Goal: Task Accomplishment & Management: Manage account settings

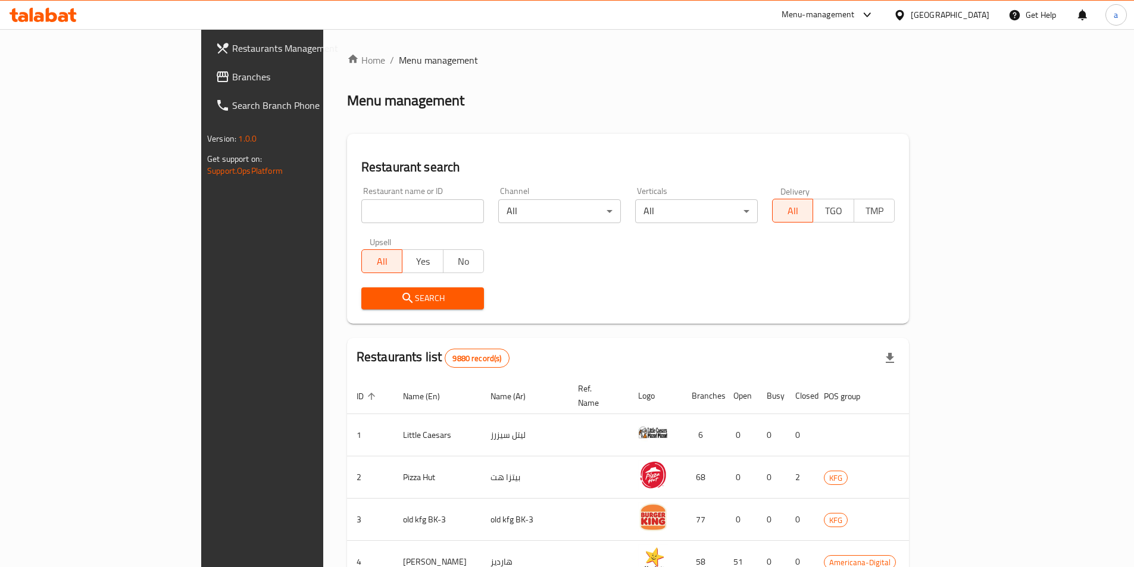
click at [232, 82] on span "Branches" at bounding box center [306, 77] width 149 height 14
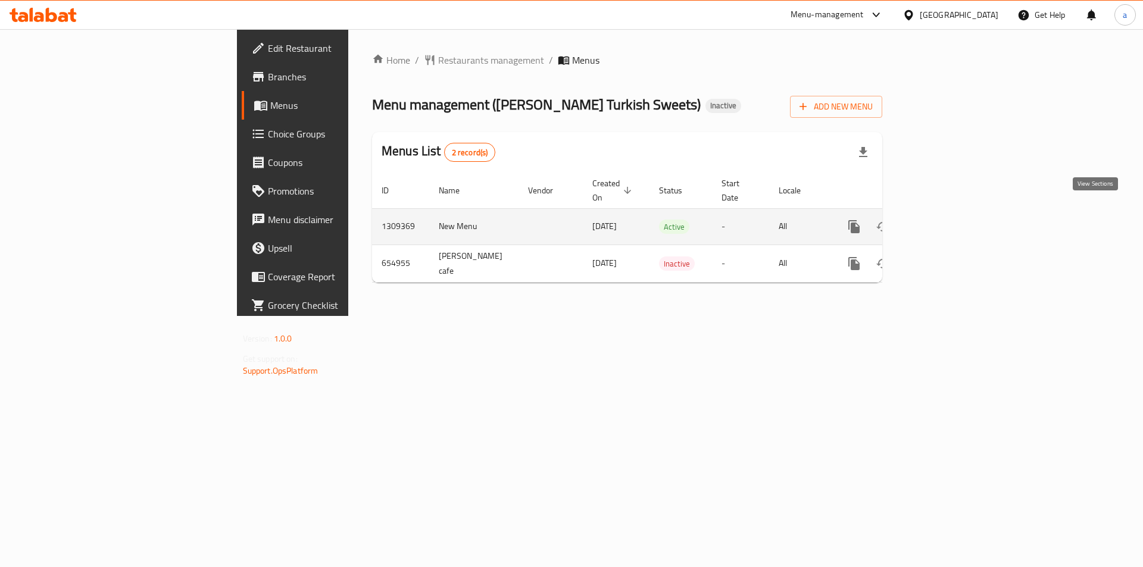
click at [947, 220] on icon "enhanced table" at bounding box center [940, 227] width 14 height 14
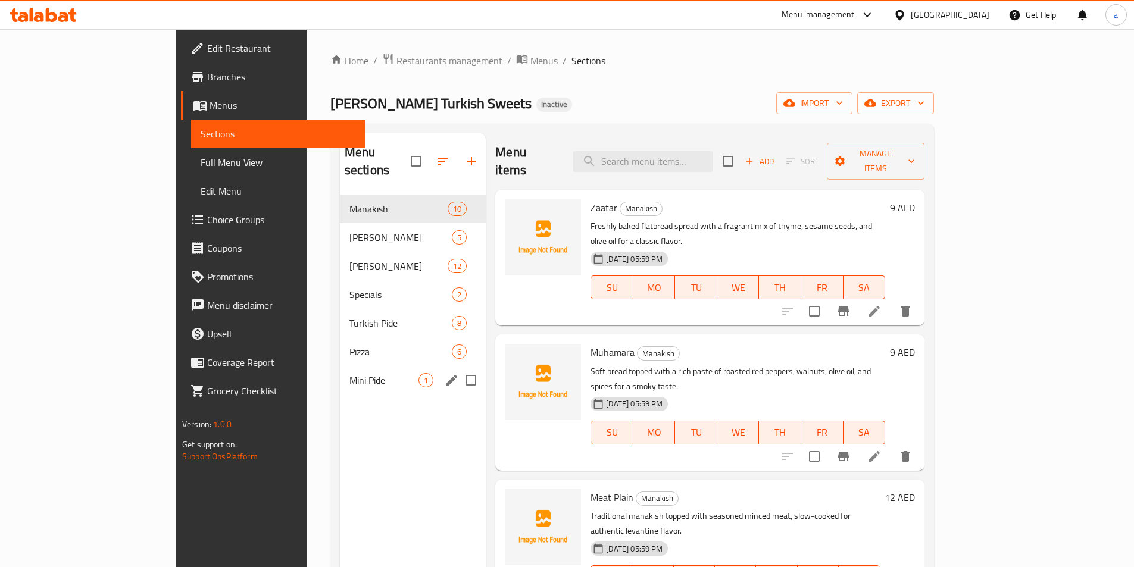
click at [340, 366] on div "Mini Pide 1" at bounding box center [413, 380] width 146 height 29
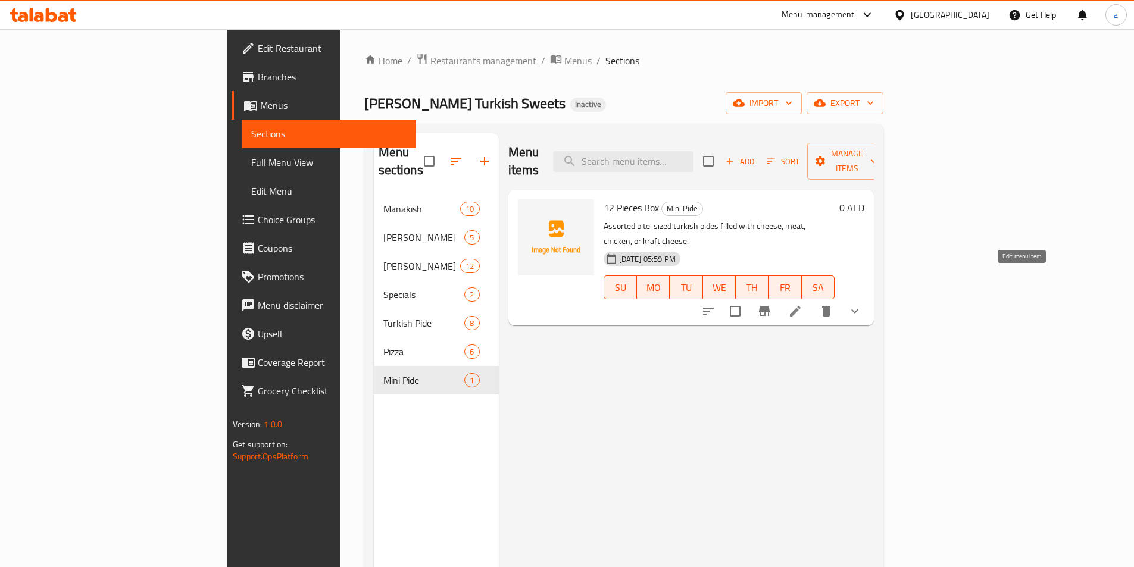
click at [802, 304] on icon at bounding box center [795, 311] width 14 height 14
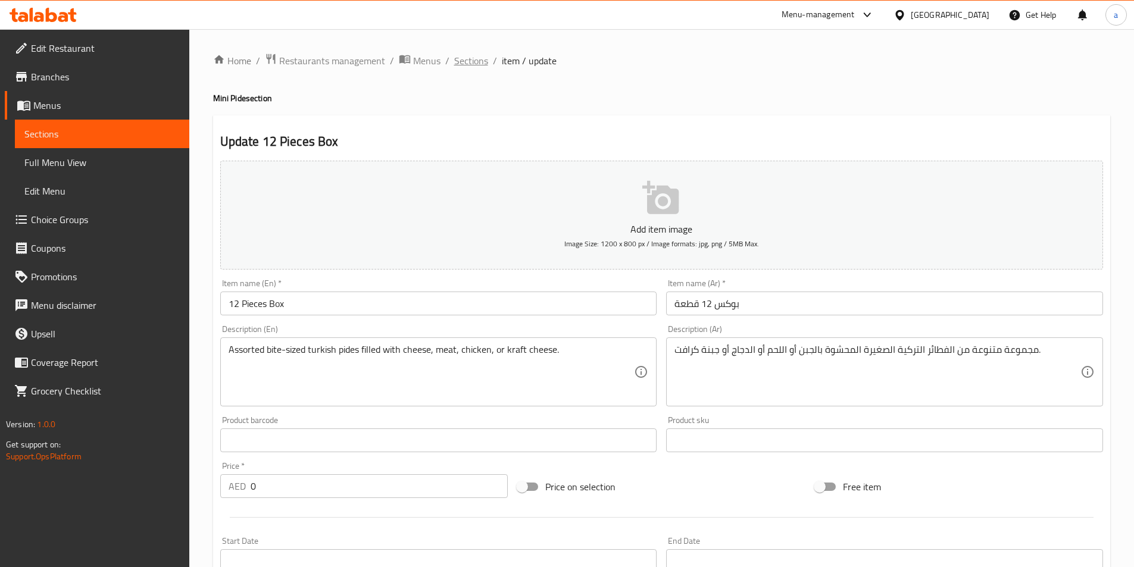
click at [471, 59] on span "Sections" at bounding box center [471, 61] width 34 height 14
